Goal: Task Accomplishment & Management: Complete application form

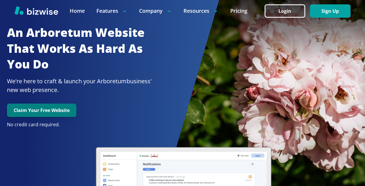
click at [64, 107] on button "Claim Your Free Website" at bounding box center [41, 110] width 69 height 13
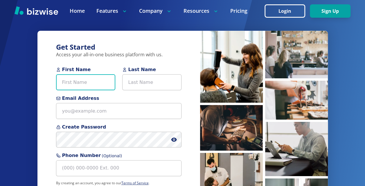
click at [74, 89] on input "First Name" at bounding box center [85, 82] width 59 height 16
type input "Evan"
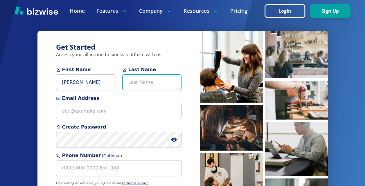
type input "Stiles"
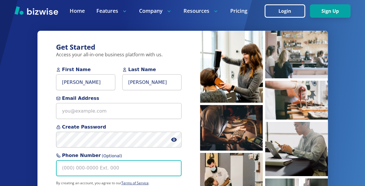
type input "(174) 022-2398"
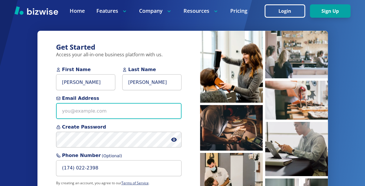
click at [107, 110] on input "Email Address" at bounding box center [119, 111] width 126 height 16
type input "stilese27"
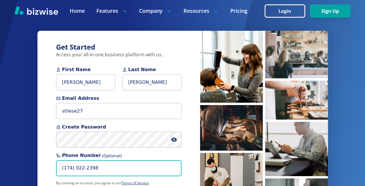
click at [98, 168] on input "(174) 022-2398" at bounding box center [119, 168] width 126 height 16
type input "(1"
type input "(740) 222-3985"
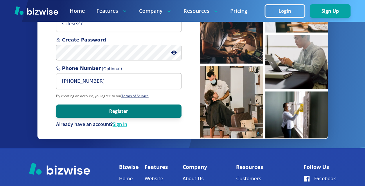
scroll to position [83, 0]
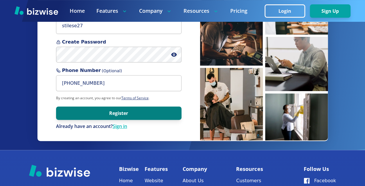
click at [83, 109] on button "Register" at bounding box center [119, 113] width 126 height 13
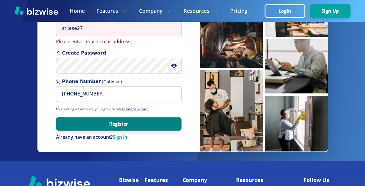
click at [91, 123] on button "Register" at bounding box center [119, 123] width 126 height 13
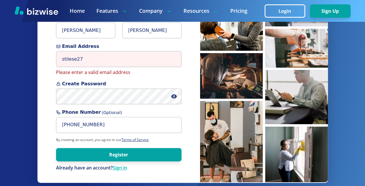
scroll to position [0, 0]
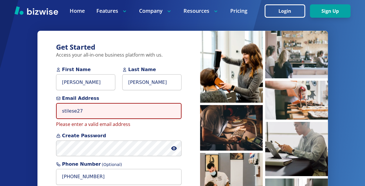
click at [94, 106] on input "stilese27" at bounding box center [119, 111] width 126 height 16
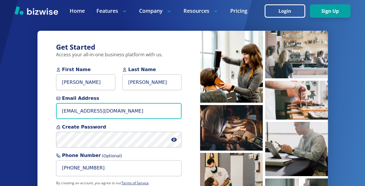
type input "stilese27@westsenators.org"
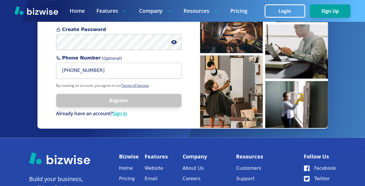
scroll to position [116, 0]
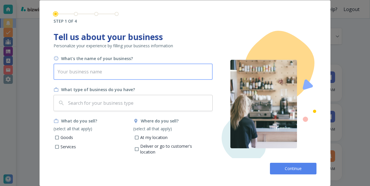
click at [82, 70] on input "text" at bounding box center [132, 72] width 159 height 16
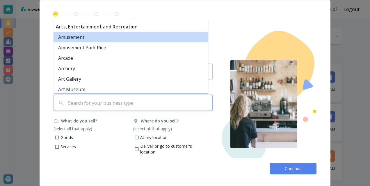
click at [101, 103] on input "text" at bounding box center [138, 103] width 143 height 11
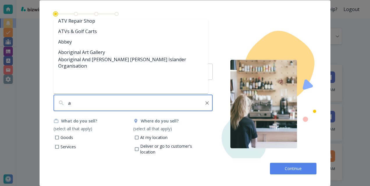
scroll to position [2, 0]
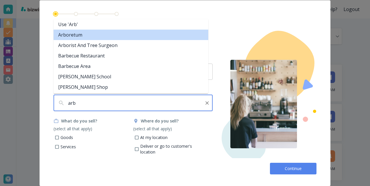
click at [85, 38] on li "Arboretum" at bounding box center [130, 35] width 155 height 10
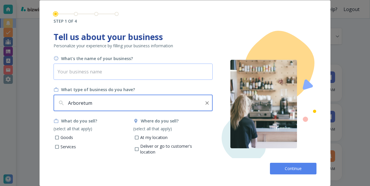
type input "Arboretum"
click at [96, 71] on input "text" at bounding box center [132, 72] width 159 height 16
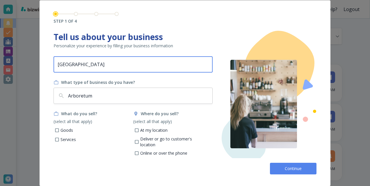
scroll to position [8, 0]
type input "Portsmouth West High School"
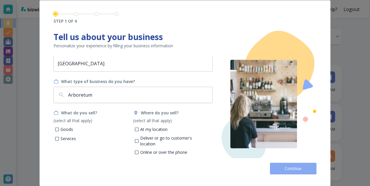
click at [282, 165] on button "Continue" at bounding box center [293, 169] width 46 height 12
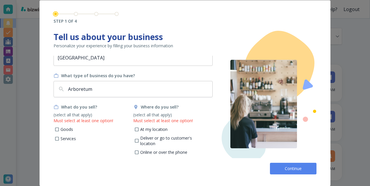
click at [147, 128] on p "At my location" at bounding box center [153, 130] width 27 height 6
click at [139, 128] on input "At my location" at bounding box center [136, 130] width 5 height 5
checkbox input "true"
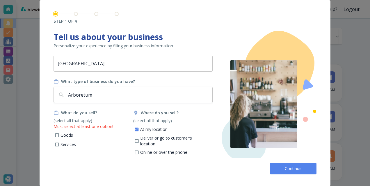
click at [56, 145] on input "Services" at bounding box center [57, 145] width 5 height 5
checkbox input "true"
click at [287, 171] on span "Continue" at bounding box center [293, 169] width 19 height 6
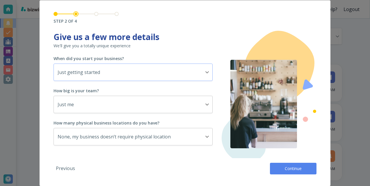
click at [162, 0] on body "Need Help? Logout Notifications All all ​ TODAY New Tasks • 42 seconds ago Hi E…" at bounding box center [185, 0] width 370 height 0
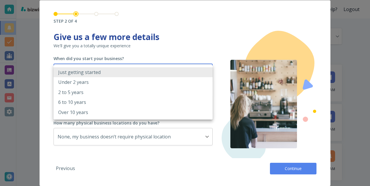
click at [127, 76] on li "Just getting started" at bounding box center [132, 72] width 159 height 10
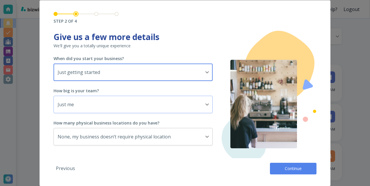
click at [118, 0] on body "Need Help? Logout Notifications All all ​ TODAY New Tasks • 42 seconds ago Hi E…" at bounding box center [185, 0] width 370 height 0
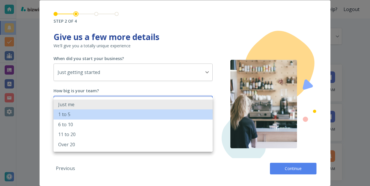
click at [115, 114] on li "1 to 5" at bounding box center [132, 115] width 159 height 10
type input "2_TO_5"
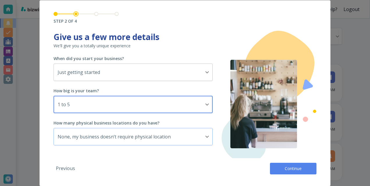
click at [107, 0] on body "Need Help? Logout Notifications All all ​ TODAY New Tasks • 42 seconds ago Hi E…" at bounding box center [185, 0] width 370 height 0
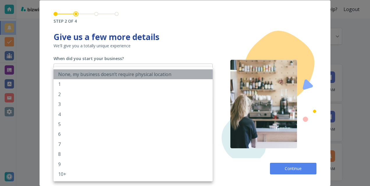
click at [110, 77] on p "None, my business doesn’t require physical location" at bounding box center [114, 74] width 113 height 6
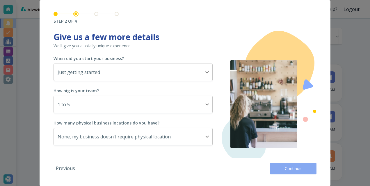
click at [273, 167] on button "Continue" at bounding box center [293, 169] width 46 height 12
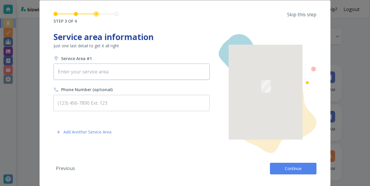
click at [132, 74] on input "text" at bounding box center [131, 71] width 151 height 11
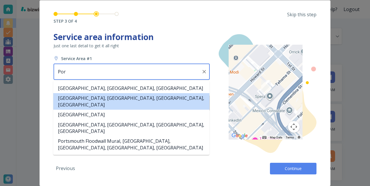
click at [162, 96] on li "Portsmouth West High School, U.S. 52, West Portsmouth, OH, USA" at bounding box center [131, 101] width 156 height 17
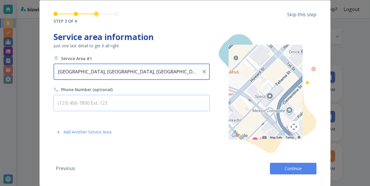
type input "Portsmouth West High School, U.S. 52, West Portsmouth, OH, USA"
click at [112, 99] on input "text" at bounding box center [131, 103] width 156 height 16
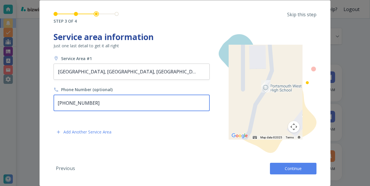
type input "(740) 222-3985"
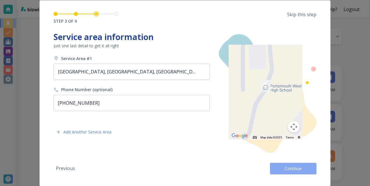
click at [281, 167] on button "Continue" at bounding box center [293, 169] width 46 height 12
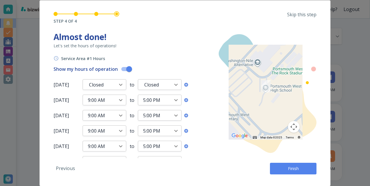
click at [299, 168] on span "Finish" at bounding box center [293, 169] width 19 height 6
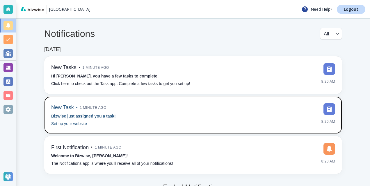
click at [193, 112] on div "New Task • 1 minute ago Bizwise just assigned you a task! Set up your website 8…" at bounding box center [193, 115] width 284 height 24
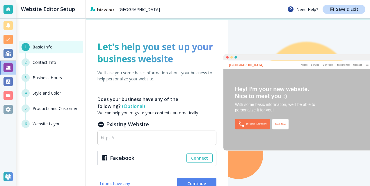
scroll to position [29, 0]
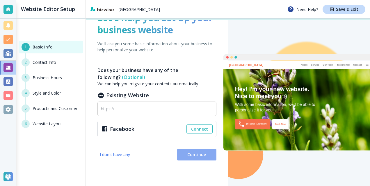
click at [182, 153] on span "Continue" at bounding box center [197, 155] width 30 height 6
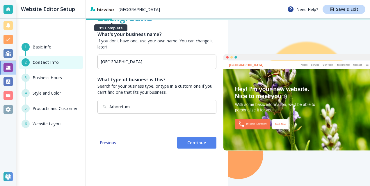
click at [187, 142] on span "Continue" at bounding box center [197, 143] width 30 height 6
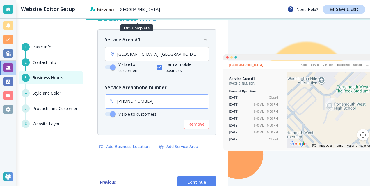
scroll to position [41, 0]
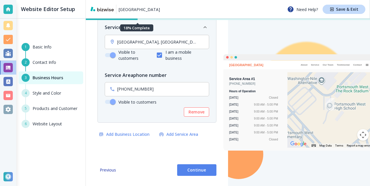
click at [192, 169] on span "Continue" at bounding box center [197, 170] width 30 height 6
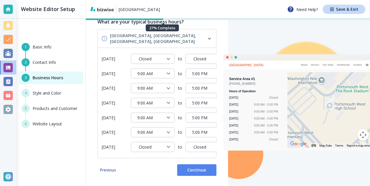
click at [193, 174] on button "Continue" at bounding box center [196, 170] width 39 height 12
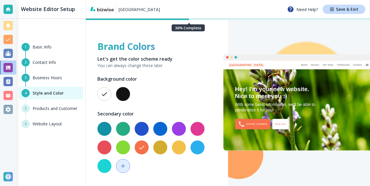
scroll to position [0, 0]
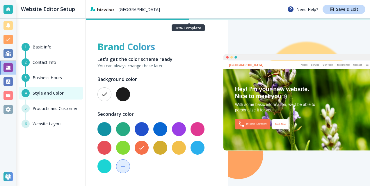
click at [121, 96] on button "button" at bounding box center [123, 94] width 14 height 14
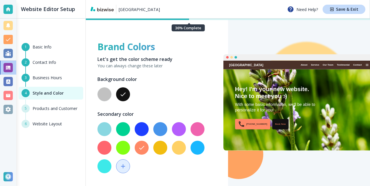
click at [109, 95] on button "button" at bounding box center [104, 94] width 14 height 14
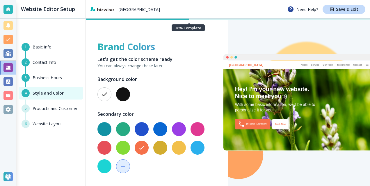
click at [132, 92] on div at bounding box center [153, 94] width 116 height 19
click at [123, 86] on div at bounding box center [153, 94] width 116 height 19
click at [129, 82] on h6 "Background color" at bounding box center [156, 79] width 119 height 7
click at [127, 96] on button "button" at bounding box center [123, 94] width 14 height 14
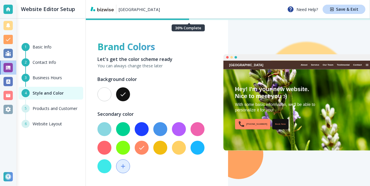
click at [157, 146] on button "button" at bounding box center [160, 148] width 14 height 14
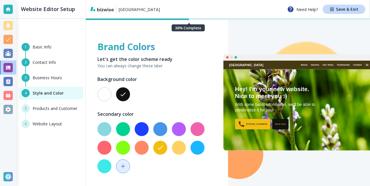
click at [119, 164] on button "button" at bounding box center [123, 166] width 14 height 14
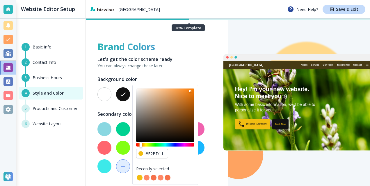
click at [141, 144] on div "Hue" at bounding box center [140, 145] width 3 height 6
type input "#f27f11"
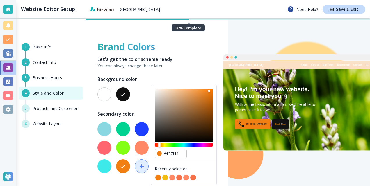
click at [180, 65] on p "You can always change these later" at bounding box center [156, 66] width 119 height 6
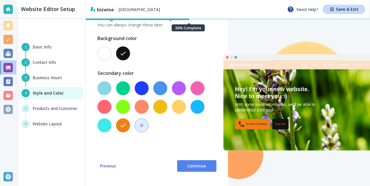
scroll to position [41, 0]
click at [189, 164] on span "Continue" at bounding box center [197, 166] width 30 height 6
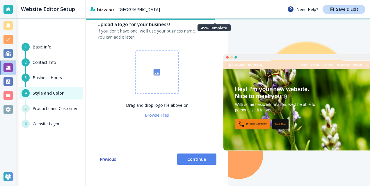
scroll to position [0, 0]
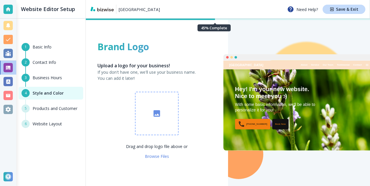
click at [157, 156] on span "Browse Files" at bounding box center [157, 157] width 24 height 6
click at [64, 108] on div "5 Products and Customer" at bounding box center [51, 112] width 64 height 15
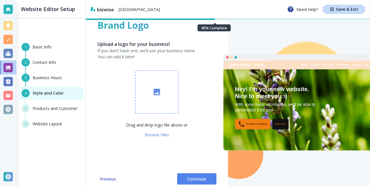
scroll to position [41, 0]
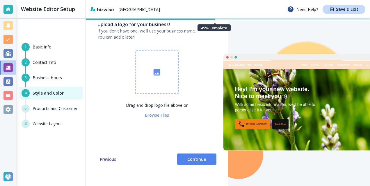
click at [191, 157] on span "Continue" at bounding box center [197, 160] width 30 height 6
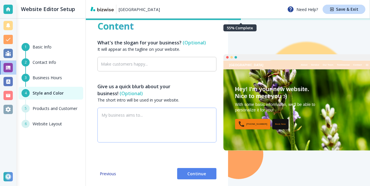
scroll to position [0, 0]
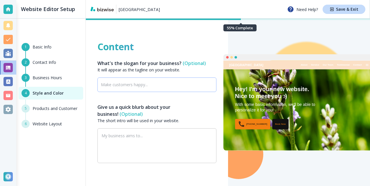
click at [156, 88] on div "​" at bounding box center [156, 85] width 119 height 15
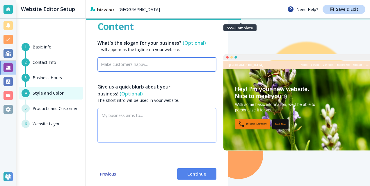
scroll to position [41, 0]
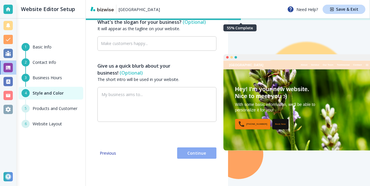
click at [187, 153] on span "Continue" at bounding box center [197, 153] width 30 height 6
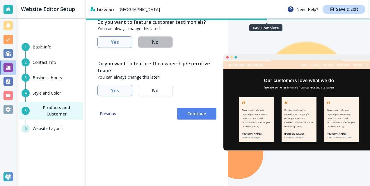
click at [152, 37] on button "No" at bounding box center [155, 42] width 35 height 12
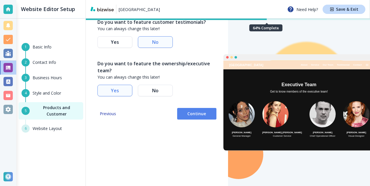
click at [155, 89] on span "No" at bounding box center [155, 90] width 26 height 2
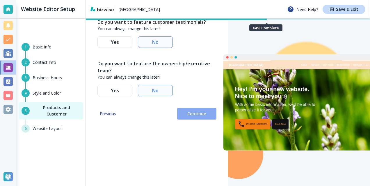
click at [178, 113] on button "Continue" at bounding box center [196, 114] width 39 height 12
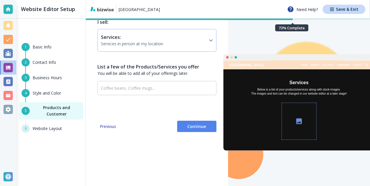
click at [173, 0] on body "Portsmouth West High School Need Help? Save & Exit Website Editor Setup 1 Basic…" at bounding box center [185, 0] width 370 height 0
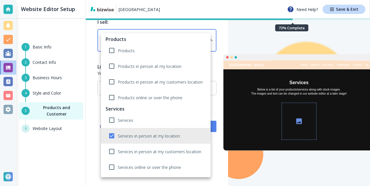
click at [174, 40] on h6 "Products" at bounding box center [155, 39] width 100 height 7
click at [190, 31] on div at bounding box center [185, 93] width 370 height 186
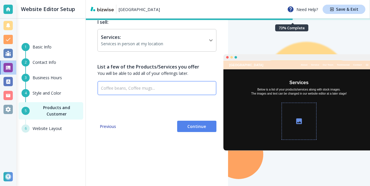
click at [180, 90] on input "text" at bounding box center [153, 88] width 104 height 7
click at [182, 124] on span "Continue" at bounding box center [197, 127] width 30 height 6
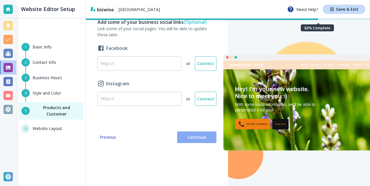
click at [182, 136] on span "Continue" at bounding box center [197, 138] width 30 height 6
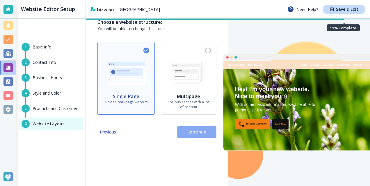
click at [183, 132] on span "Continue" at bounding box center [197, 132] width 30 height 6
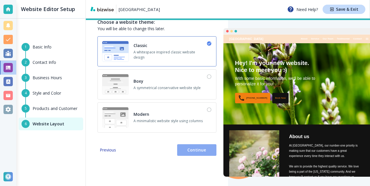
click at [192, 151] on span "Continue" at bounding box center [197, 150] width 30 height 6
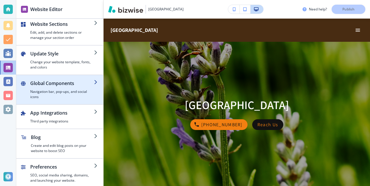
scroll to position [3, 0]
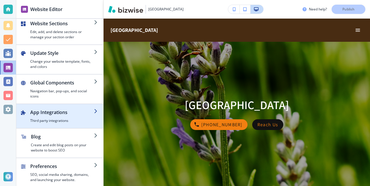
click at [76, 117] on div "button" at bounding box center [62, 117] width 64 height 2
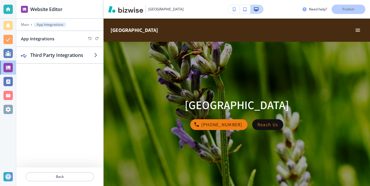
drag, startPoint x: 73, startPoint y: 57, endPoint x: 75, endPoint y: 63, distance: 6.6
click at [75, 63] on div "Third Party Integrations" at bounding box center [59, 107] width 87 height 121
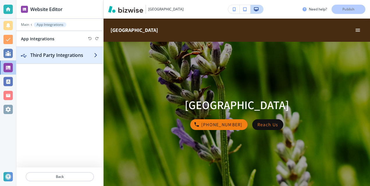
click at [78, 56] on h2 "Third Party Integrations" at bounding box center [62, 55] width 64 height 7
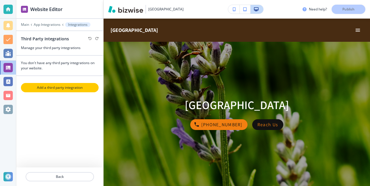
click at [62, 85] on p "Add a third party integration" at bounding box center [59, 87] width 76 height 5
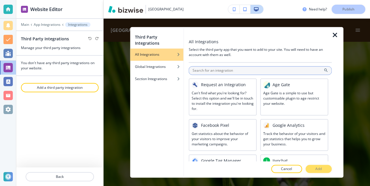
click at [228, 71] on input "text" at bounding box center [260, 70] width 143 height 9
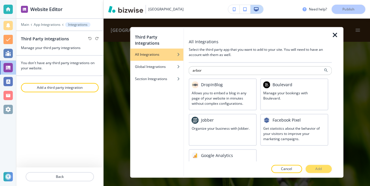
type input "arbor"
click at [335, 36] on icon "button" at bounding box center [334, 35] width 7 height 7
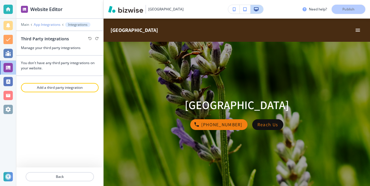
click at [45, 24] on p "App Integrations" at bounding box center [47, 25] width 27 height 4
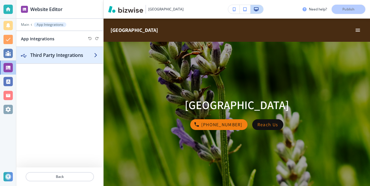
click at [37, 53] on h2 "Third Party Integrations" at bounding box center [62, 55] width 64 height 7
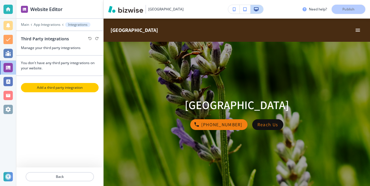
click at [56, 85] on p "Add a third party integration" at bounding box center [59, 87] width 76 height 5
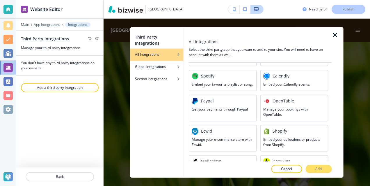
scroll to position [291, 0]
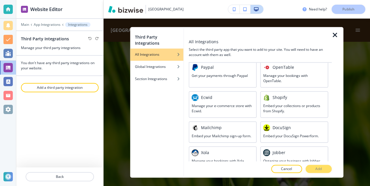
drag, startPoint x: 338, startPoint y: 31, endPoint x: 334, endPoint y: 31, distance: 3.2
click at [337, 30] on div at bounding box center [337, 102] width 12 height 151
click at [329, 34] on div at bounding box center [260, 33] width 143 height 12
click at [331, 38] on div "Third Party Integrations All Integrations Global Integrations Section Integrati…" at bounding box center [236, 102] width 213 height 151
click at [334, 33] on icon "button" at bounding box center [334, 35] width 7 height 7
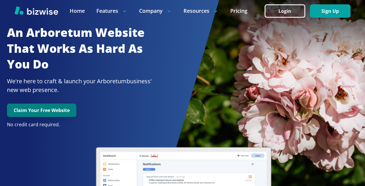
click at [51, 110] on button "Claim Your Free Website" at bounding box center [41, 110] width 69 height 13
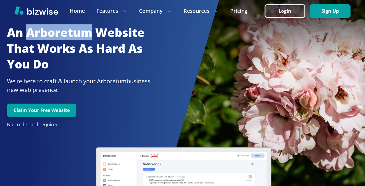
drag, startPoint x: 30, startPoint y: 32, endPoint x: 89, endPoint y: 28, distance: 59.7
click at [89, 28] on h2 "an Arboretum Website That Works As Hard As You Do" at bounding box center [85, 48] width 157 height 47
copy h2 "Arboretum"
